Goal: Transaction & Acquisition: Purchase product/service

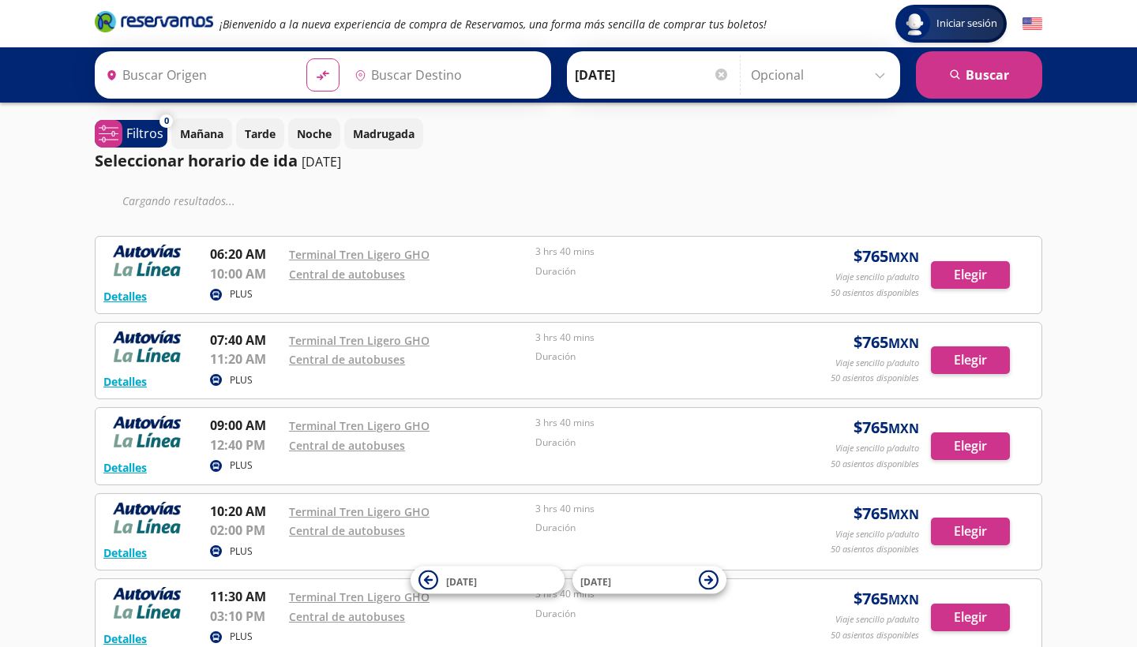
type input "Tren Ligero , [GEOGRAPHIC_DATA]"
type input "Manzanillo, Colima"
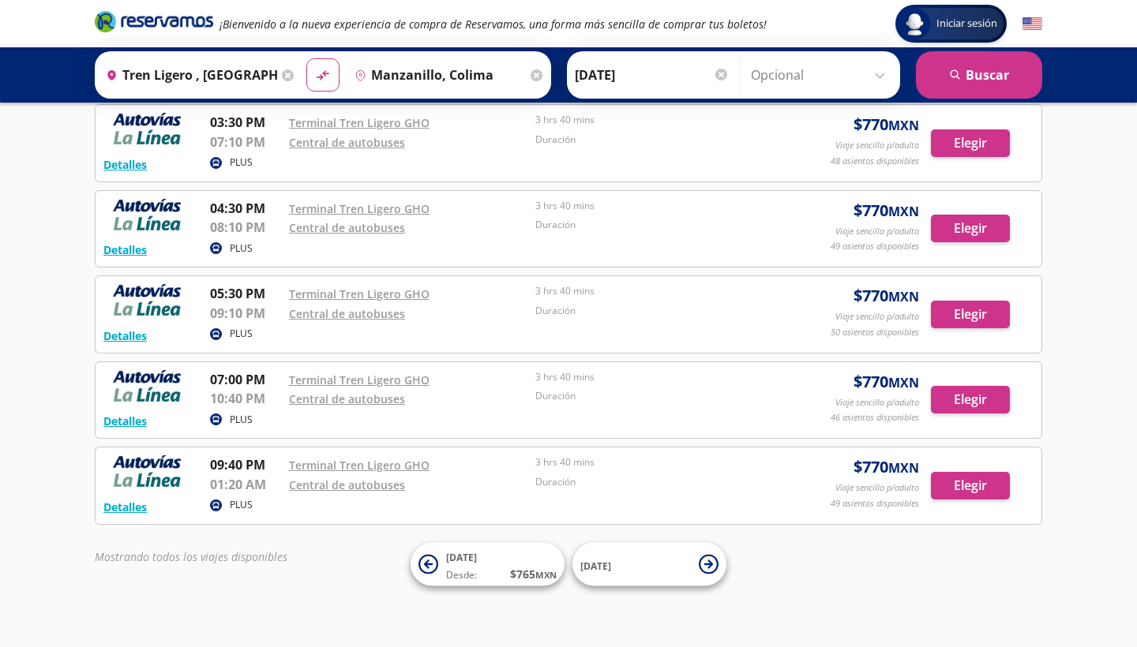
scroll to position [769, 0]
click at [983, 485] on button "Elegir" at bounding box center [970, 487] width 79 height 28
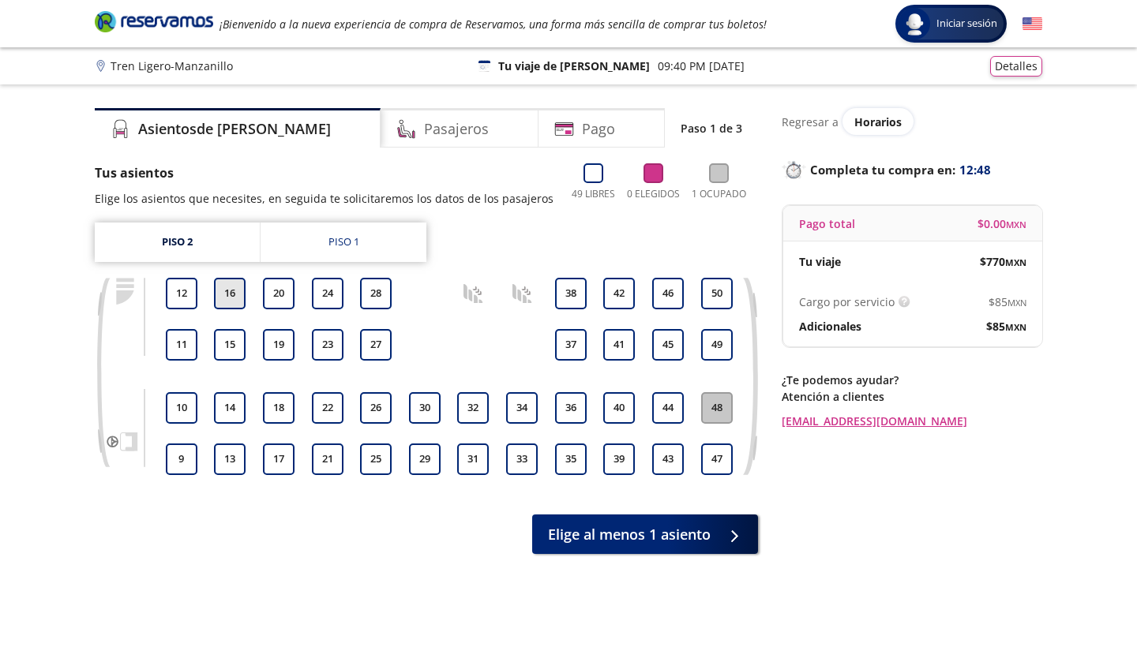
click at [227, 288] on button "16" at bounding box center [230, 294] width 32 height 32
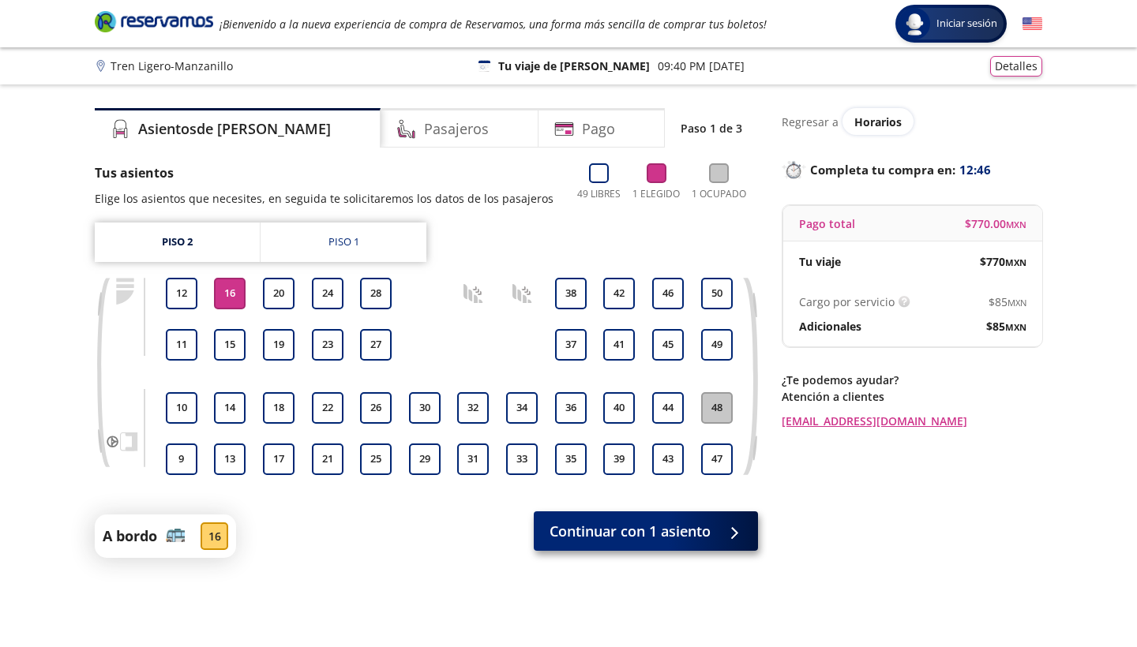
click at [579, 521] on span "Continuar con 1 asiento" at bounding box center [629, 531] width 161 height 21
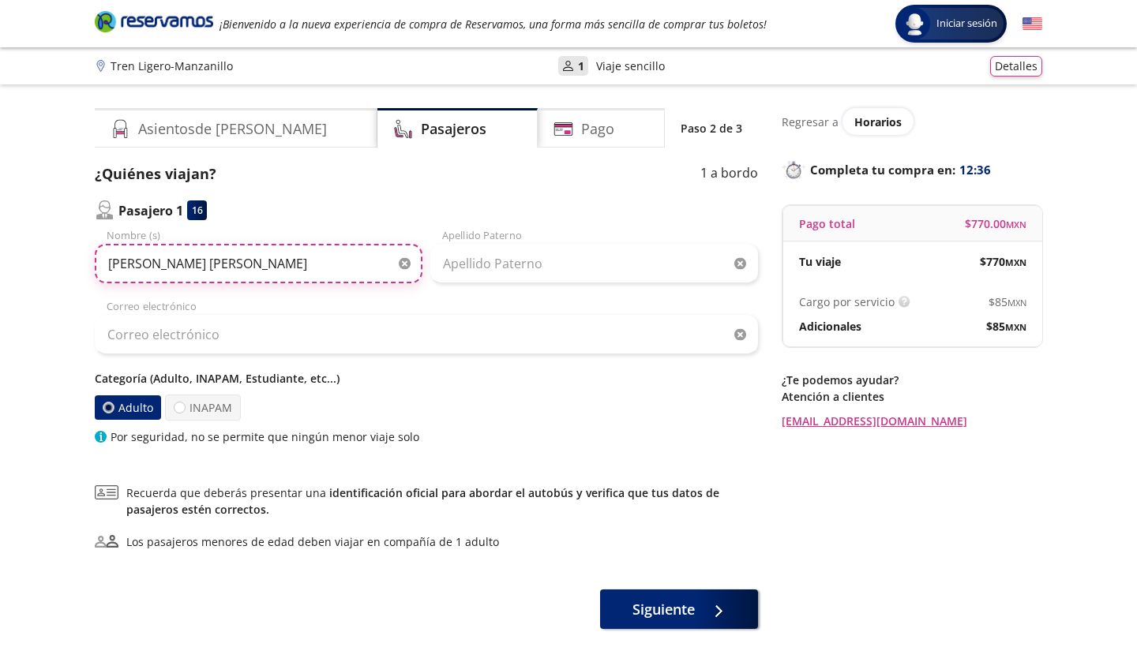
type input "[PERSON_NAME] [PERSON_NAME]"
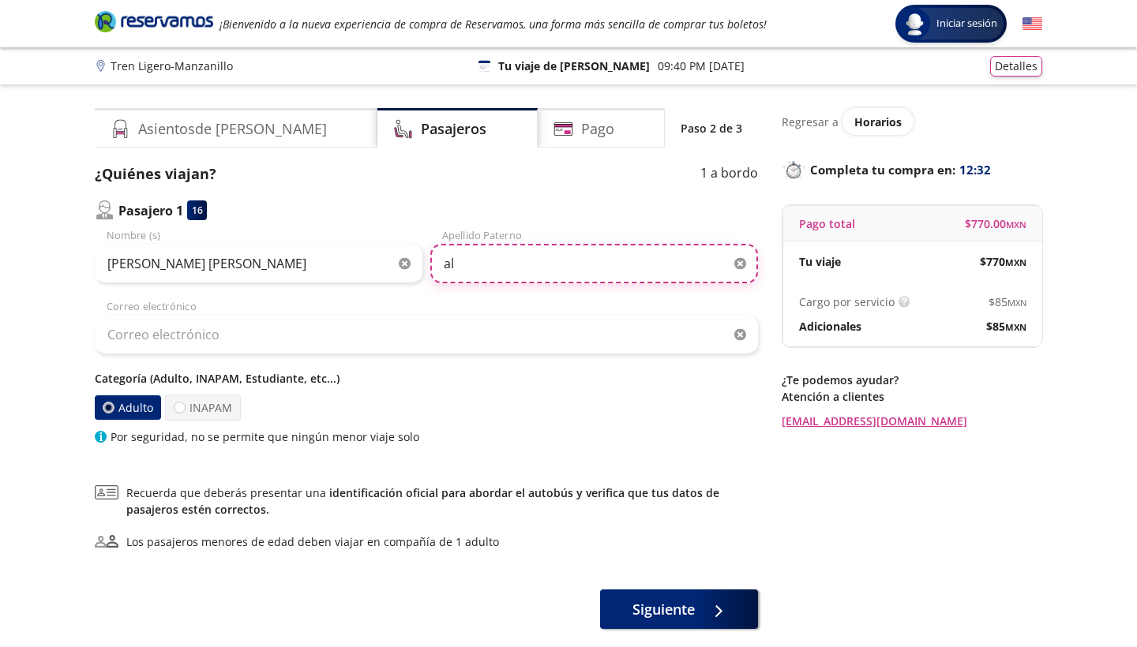
type input "Alcazar"
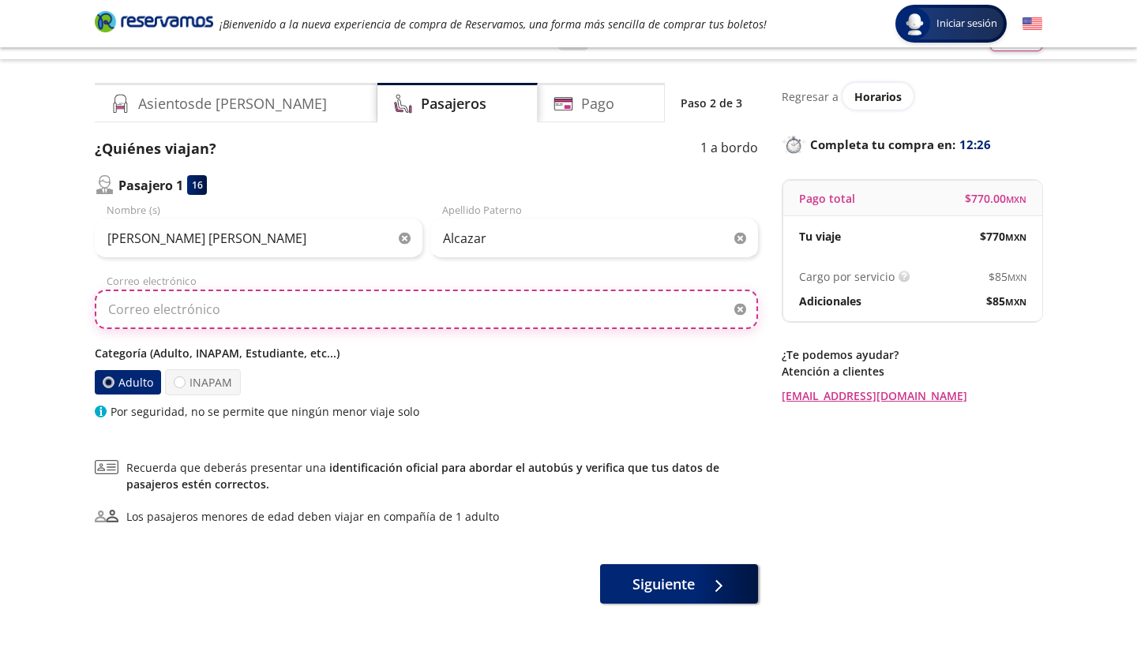
scroll to position [20, 0]
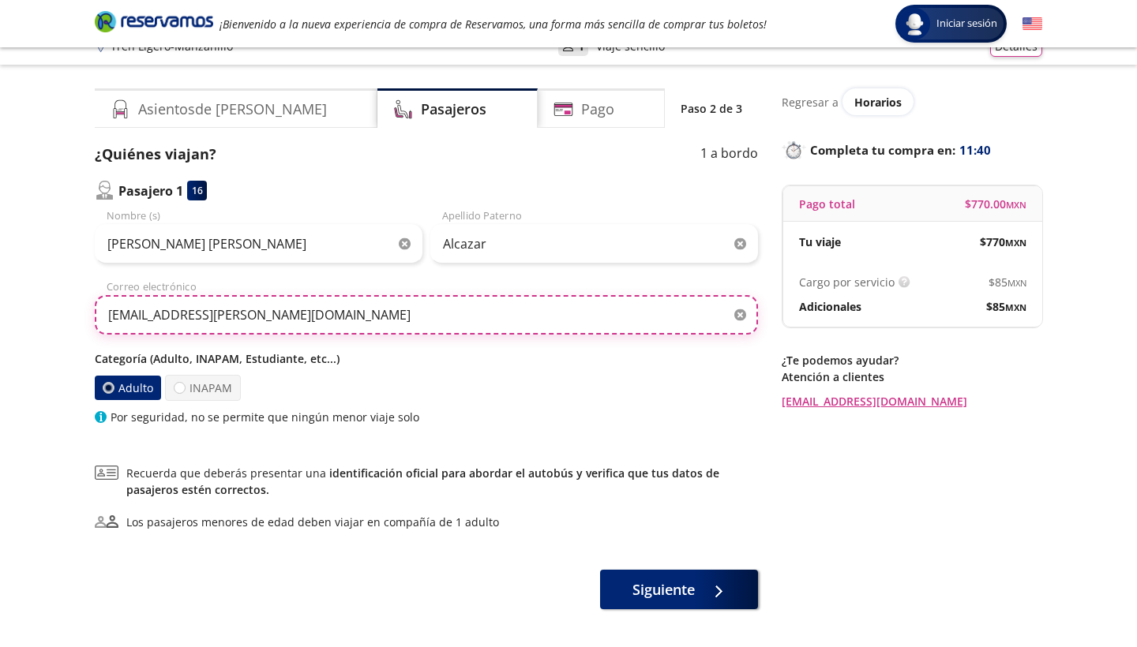
type input "[EMAIL_ADDRESS][PERSON_NAME][DOMAIN_NAME]"
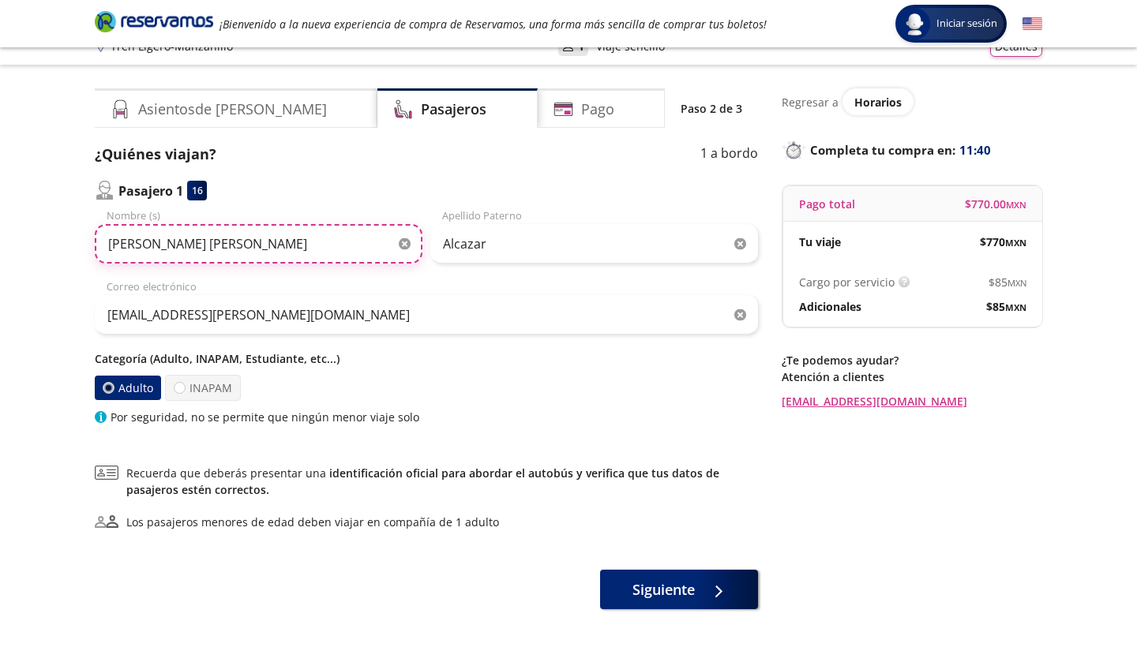
click at [111, 248] on input "[PERSON_NAME] [PERSON_NAME]" at bounding box center [259, 243] width 328 height 39
click at [150, 247] on input "[PERSON_NAME] [PERSON_NAME]" at bounding box center [259, 243] width 328 height 39
type input "[PERSON_NAME] [PERSON_NAME]"
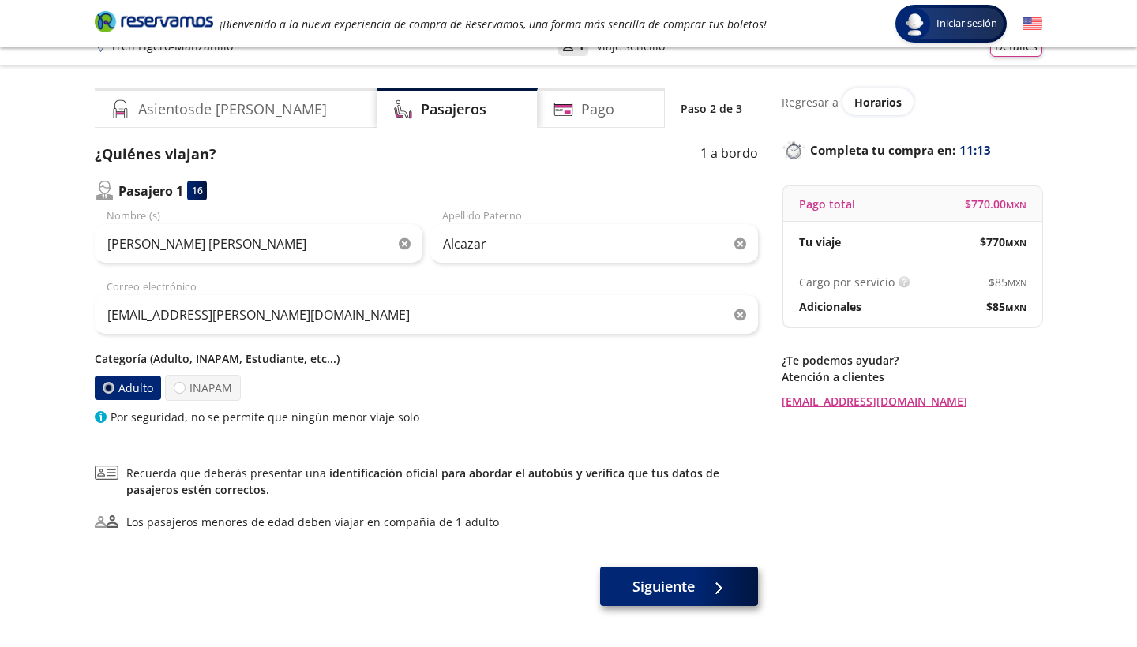
click at [643, 595] on span "Siguiente" at bounding box center [663, 586] width 62 height 21
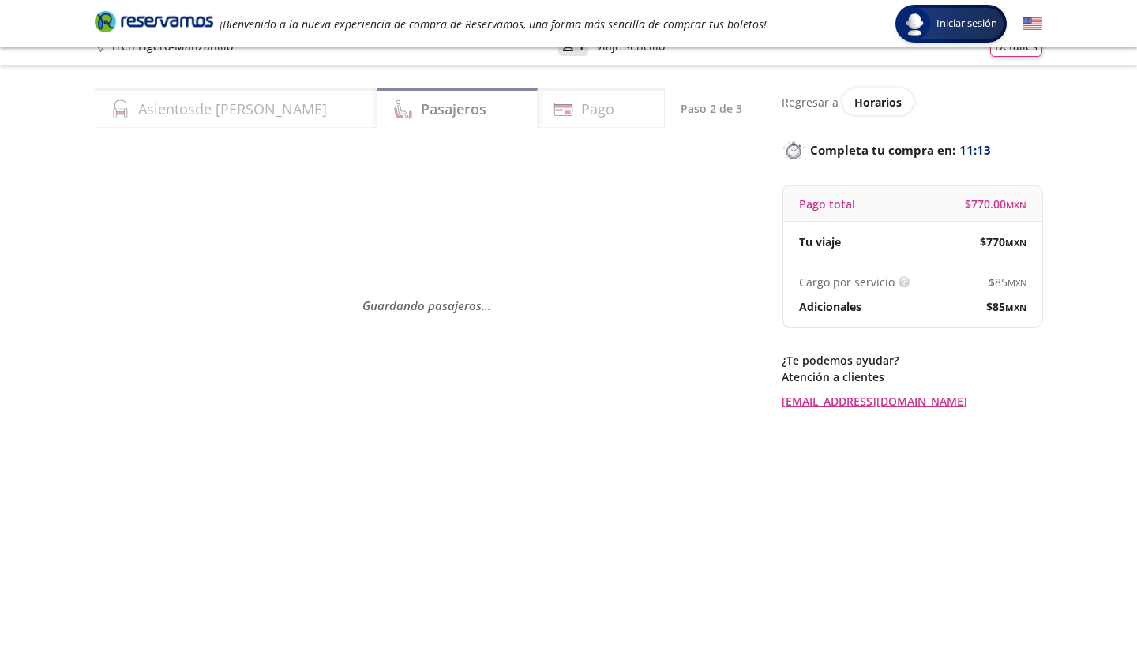
scroll to position [0, 0]
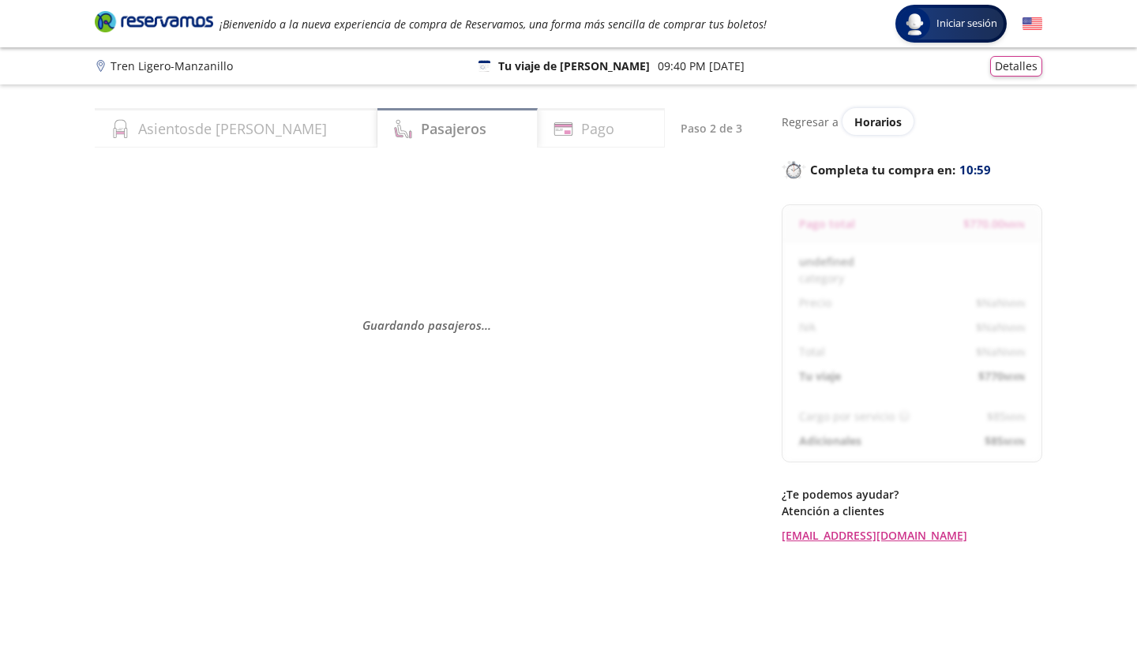
select select "MX"
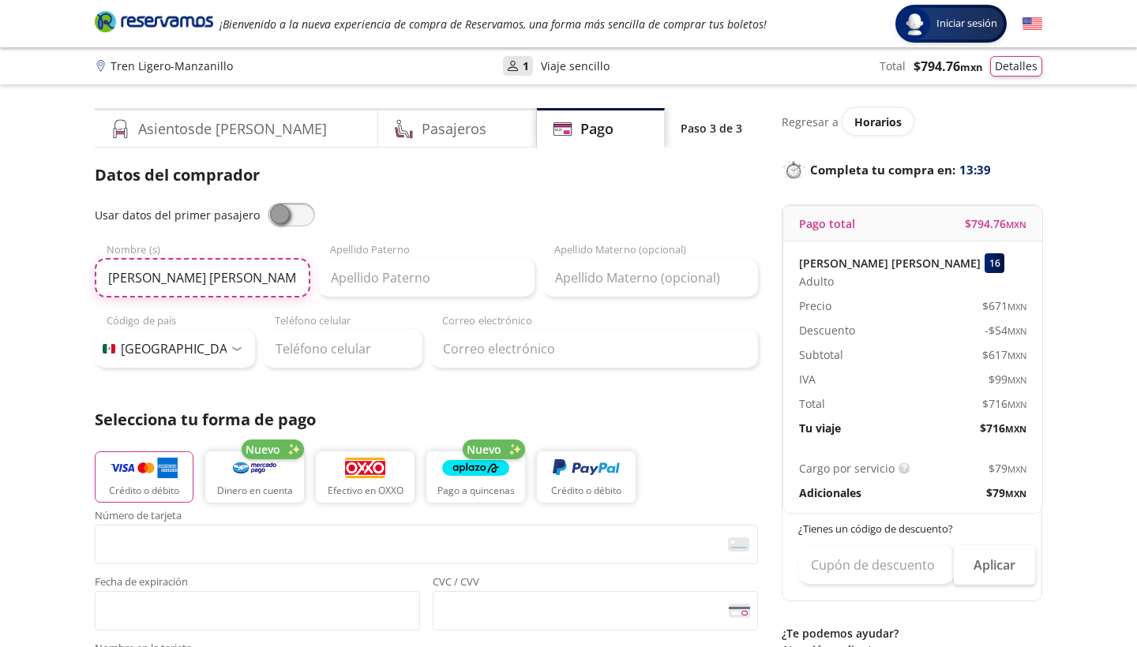
type input "[PERSON_NAME] [PERSON_NAME]"
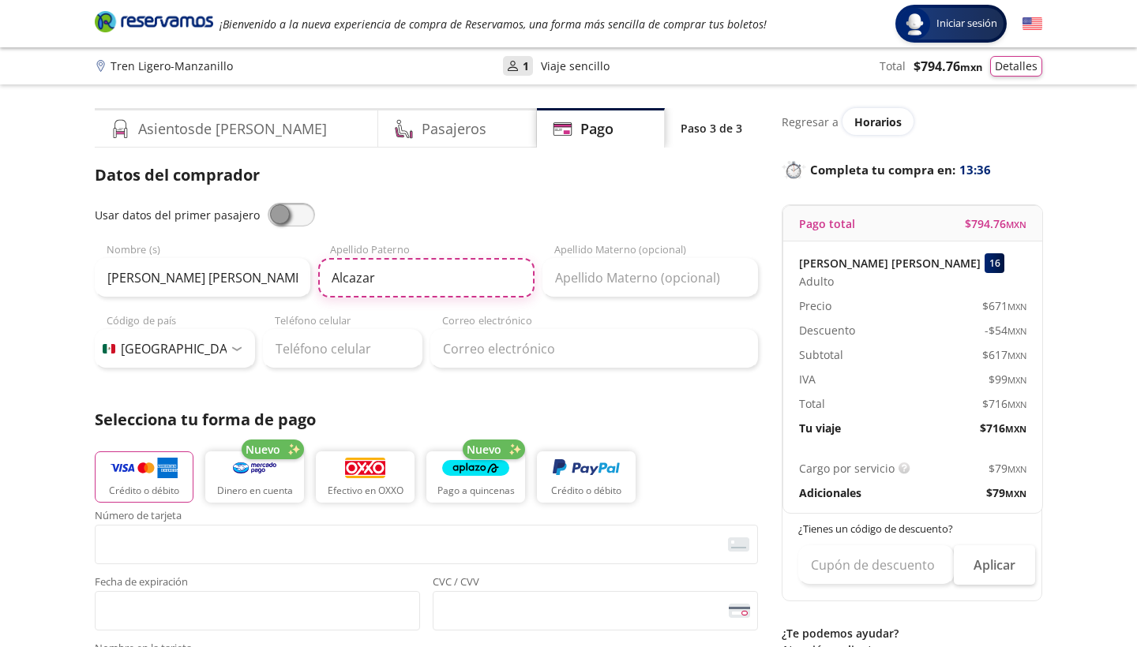
type input "Alcazar"
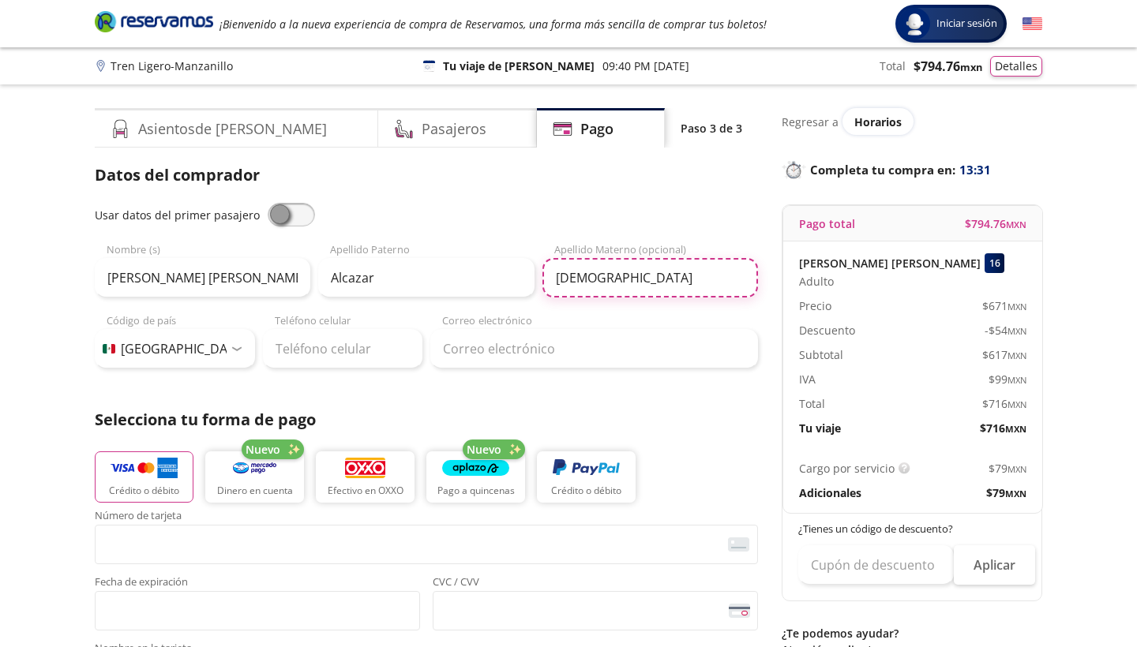
type input "[DEMOGRAPHIC_DATA]"
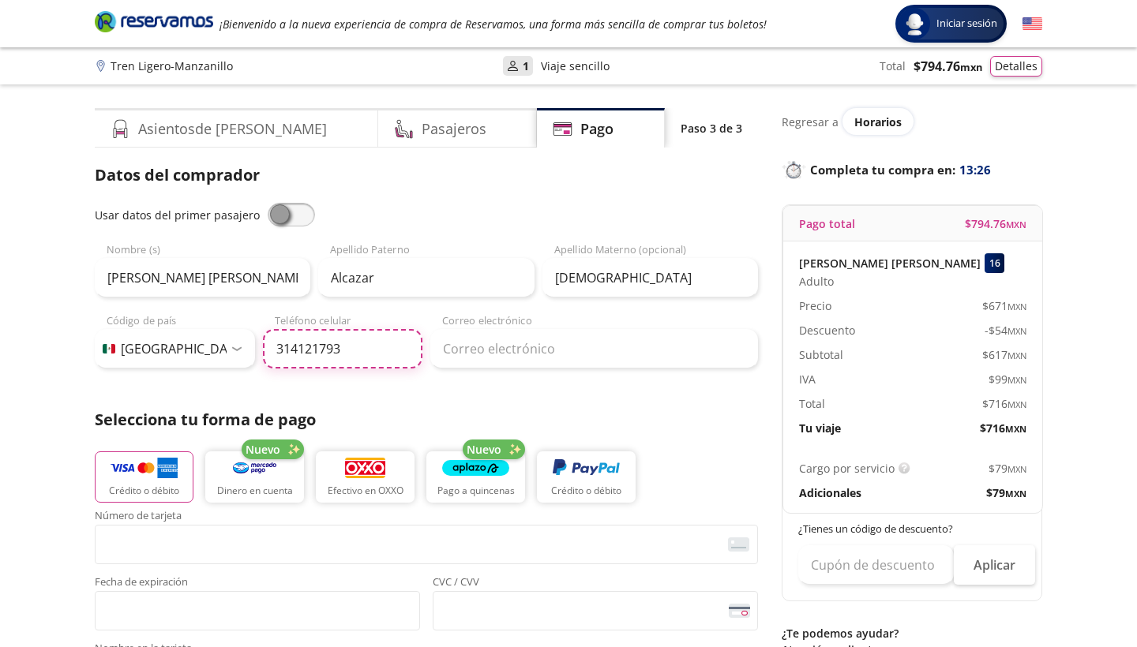
type input "314 121 7938"
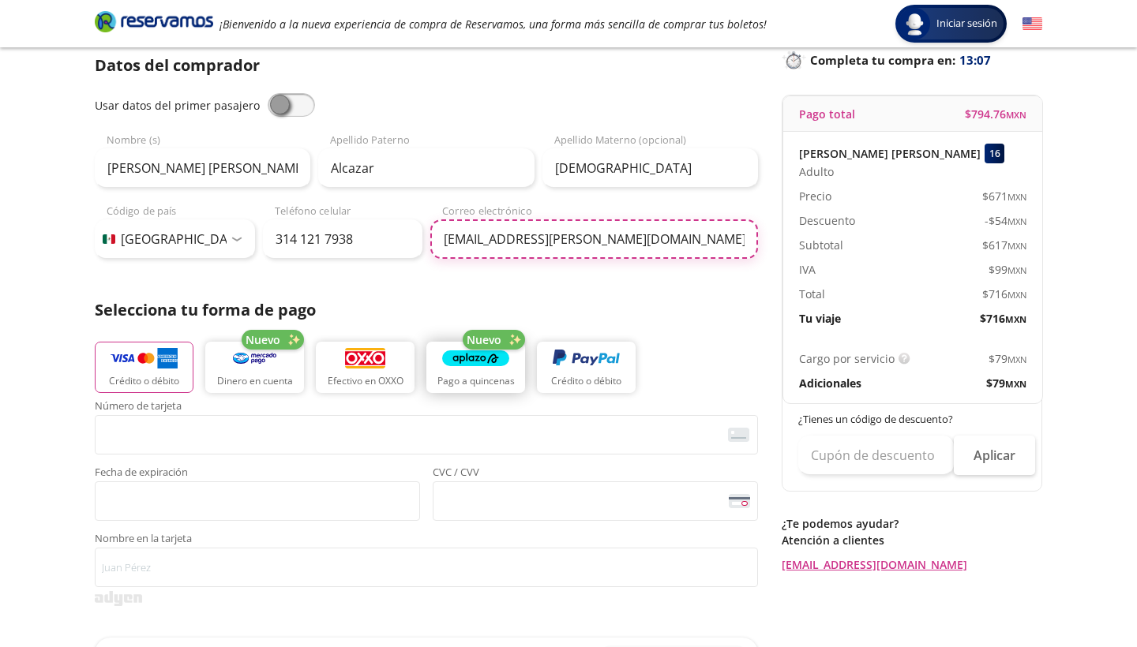
scroll to position [122, 0]
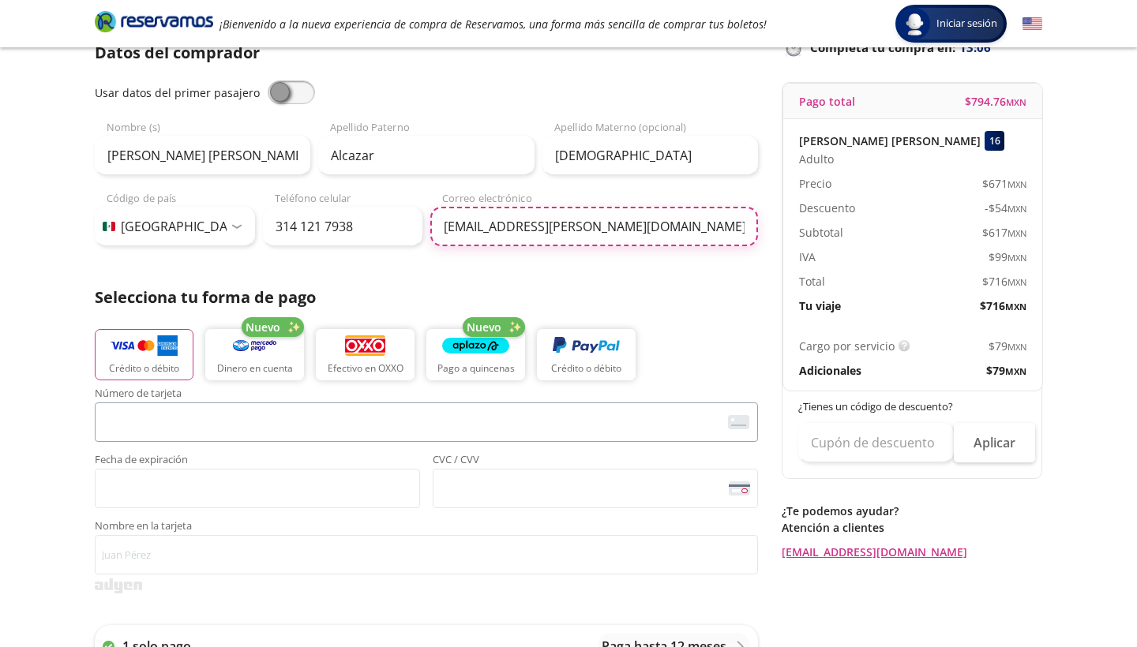
type input "[EMAIL_ADDRESS][PERSON_NAME][DOMAIN_NAME]"
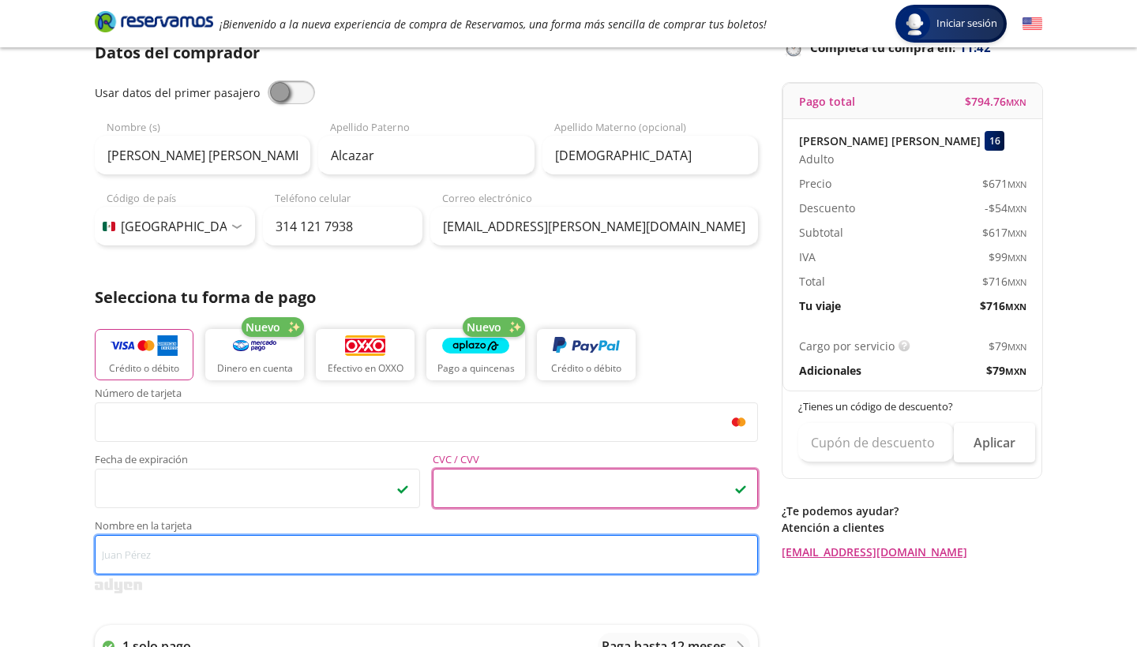
click at [185, 557] on input "Nombre en la tarjeta" at bounding box center [426, 554] width 663 height 39
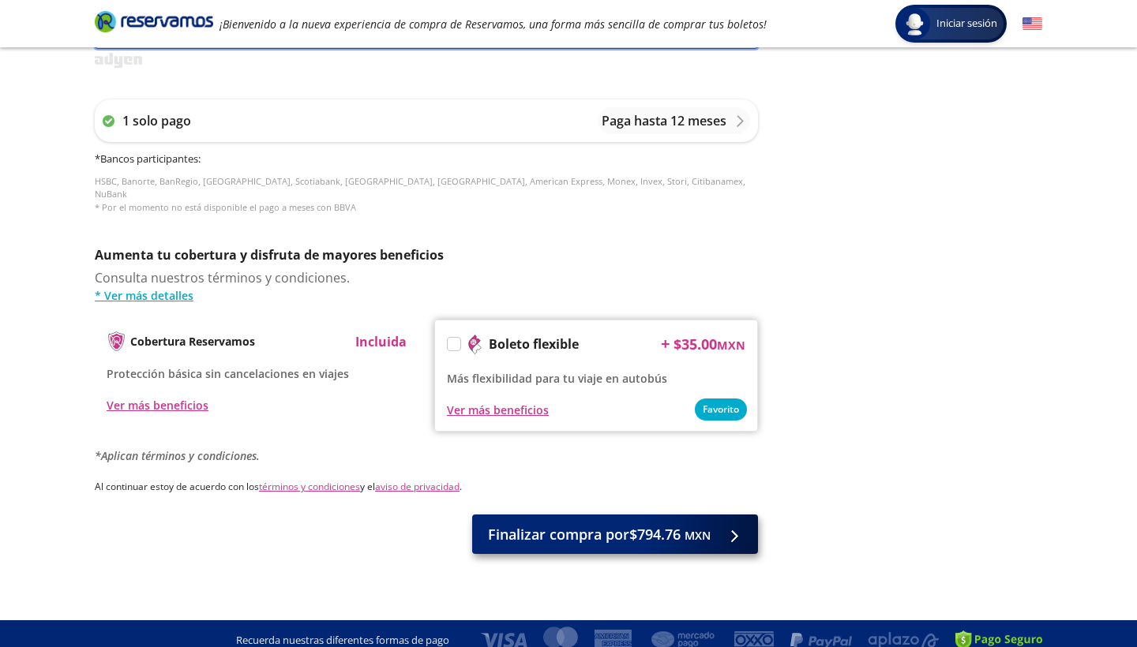
scroll to position [646, 0]
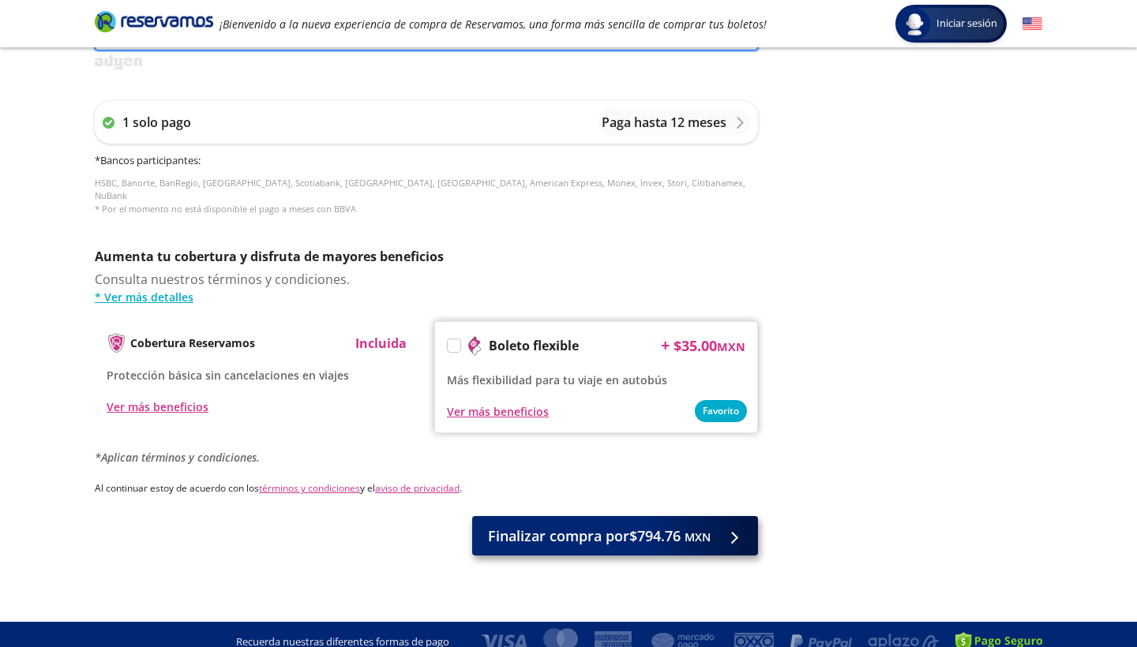
type input "[PERSON_NAME] [PERSON_NAME][DEMOGRAPHIC_DATA]"
click at [549, 526] on span "Finalizar compra por $794.76 MXN" at bounding box center [599, 536] width 223 height 21
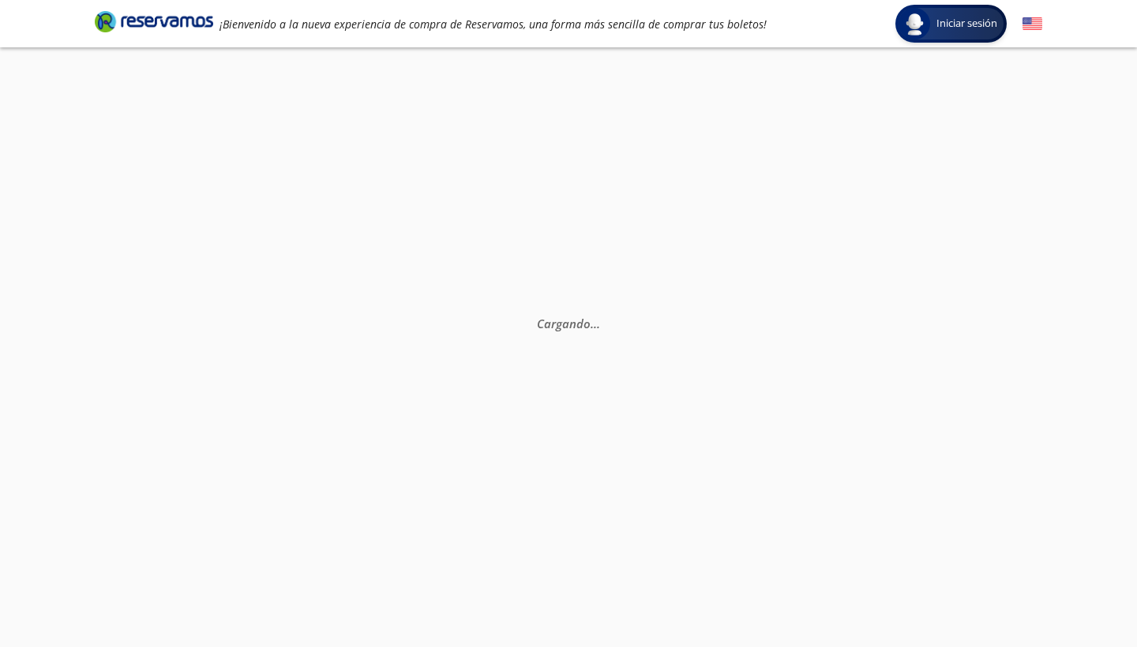
scroll to position [55, 0]
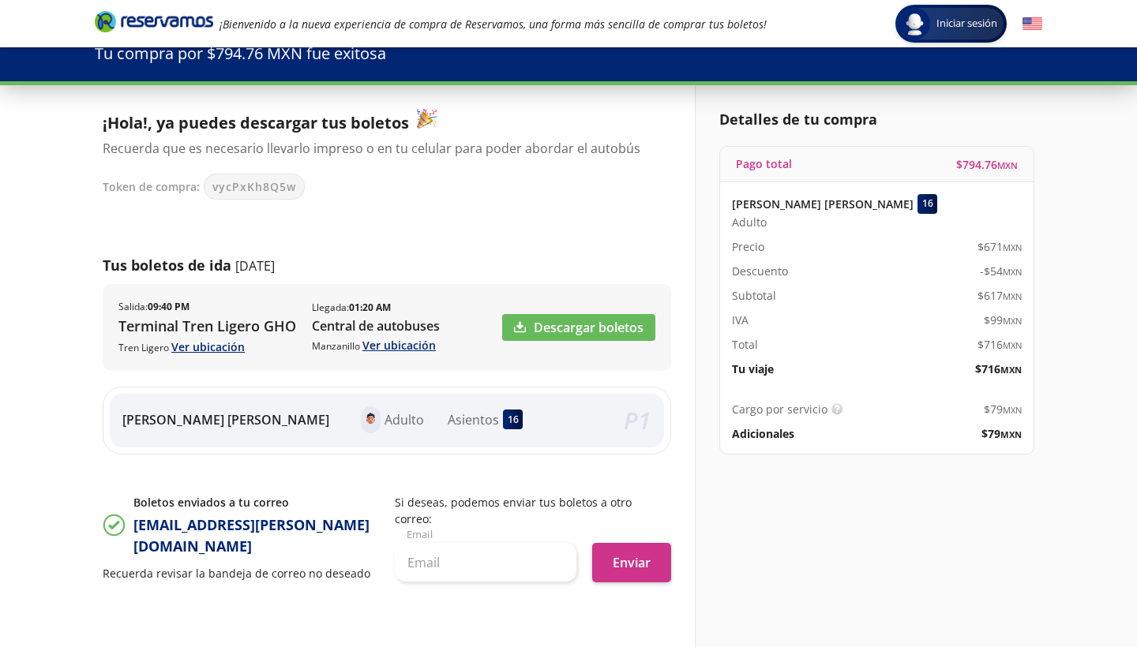
scroll to position [52, 0]
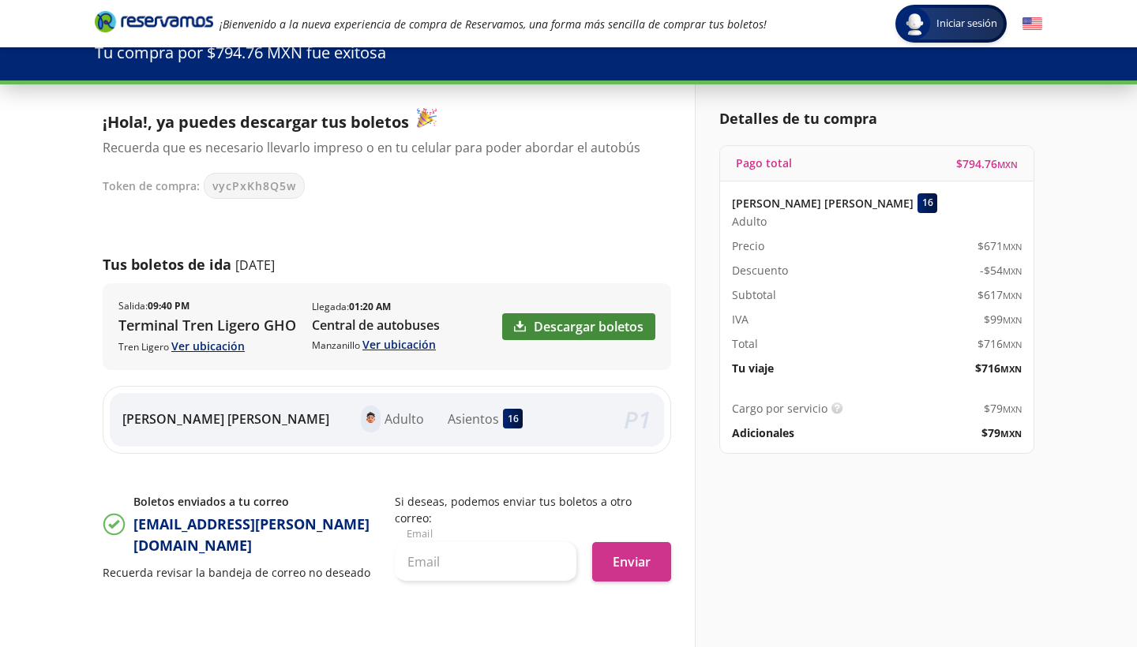
click at [628, 328] on link "Descargar boletos" at bounding box center [578, 326] width 153 height 27
